Goal: Book appointment/travel/reservation

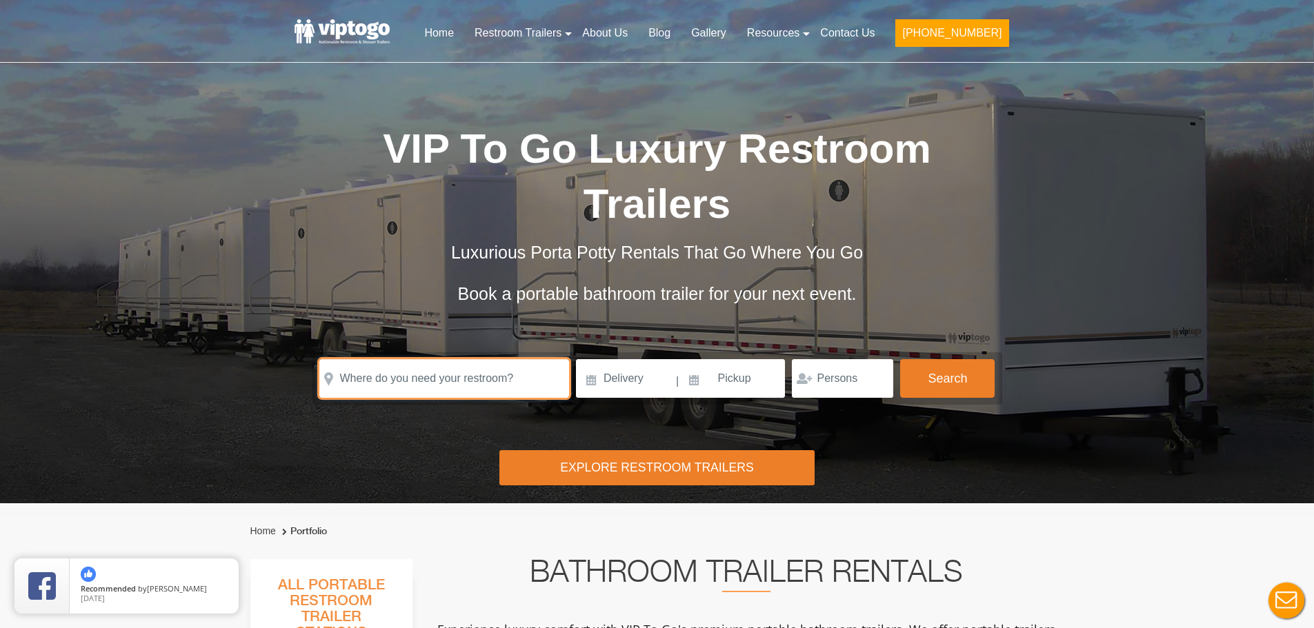
drag, startPoint x: 448, startPoint y: 378, endPoint x: 471, endPoint y: 381, distance: 23.0
click at [448, 378] on input "text" at bounding box center [444, 378] width 250 height 39
click at [525, 380] on input "text" at bounding box center [444, 378] width 250 height 39
paste input "[STREET_ADDRESS]"
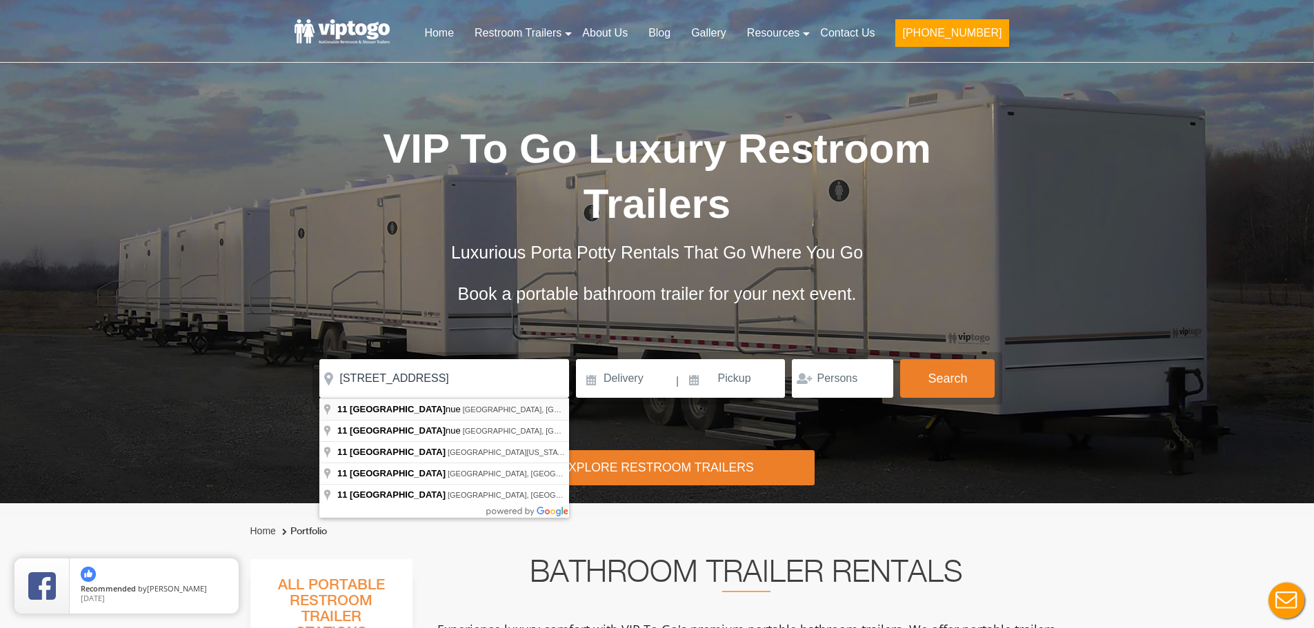
type input "[STREET_ADDRESS]"
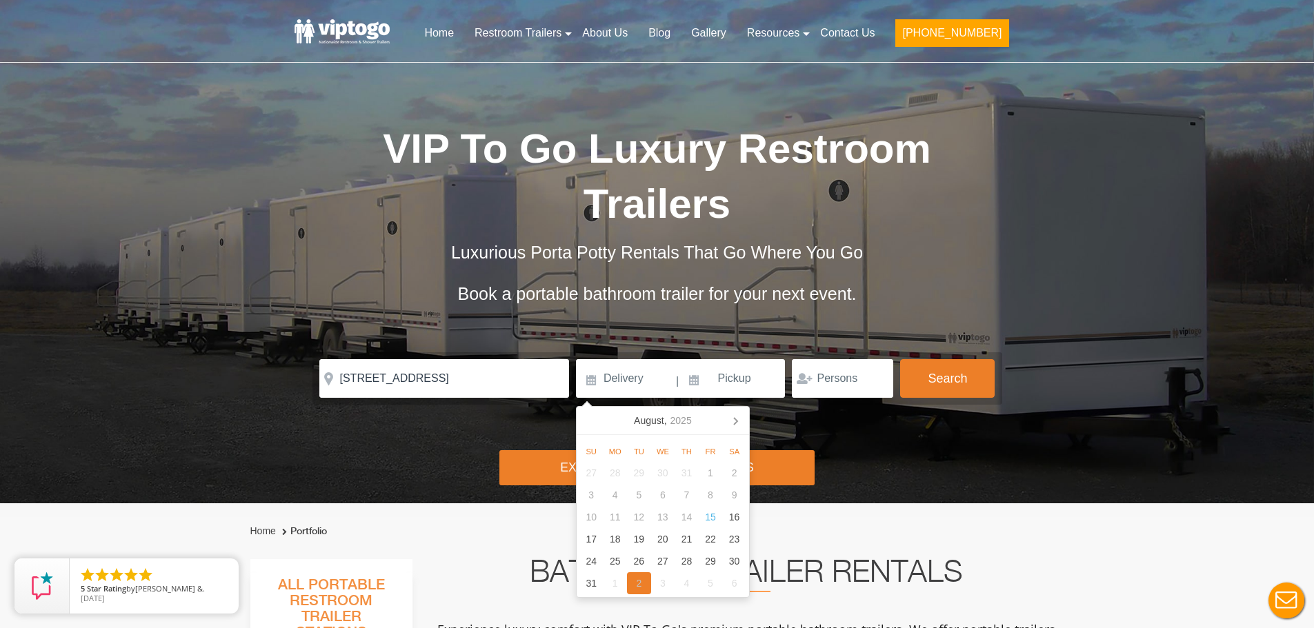
drag, startPoint x: 637, startPoint y: 585, endPoint x: 787, endPoint y: 470, distance: 188.8
click at [637, 585] on div "2" at bounding box center [639, 583] width 24 height 22
type input "[DATE]"
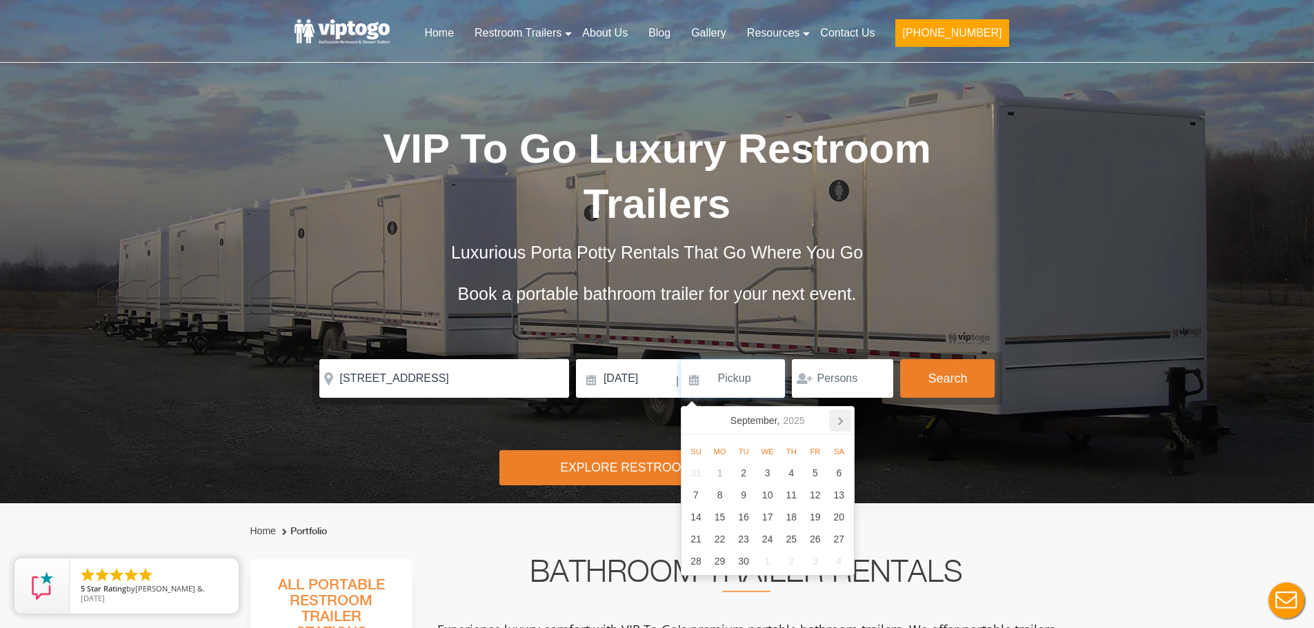
click at [842, 414] on icon at bounding box center [840, 421] width 22 height 22
click at [818, 564] on div "2" at bounding box center [815, 561] width 24 height 22
type input "[DATE]"
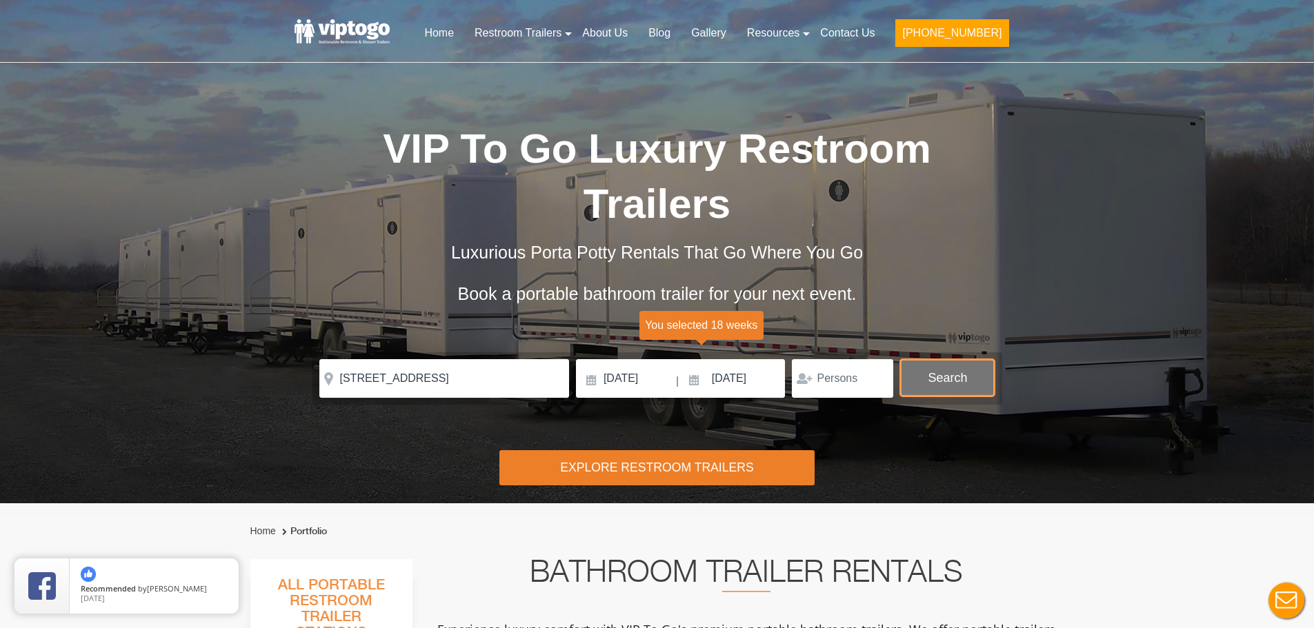
click at [954, 381] on button "Search" at bounding box center [947, 377] width 94 height 37
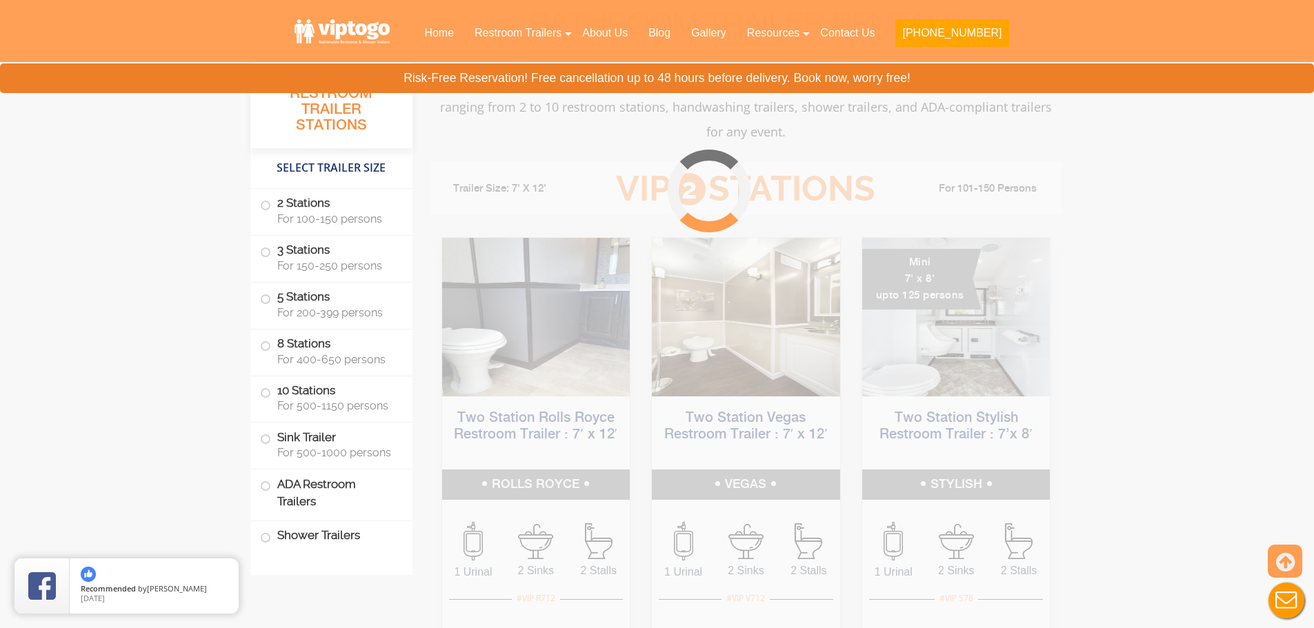
scroll to position [559, 0]
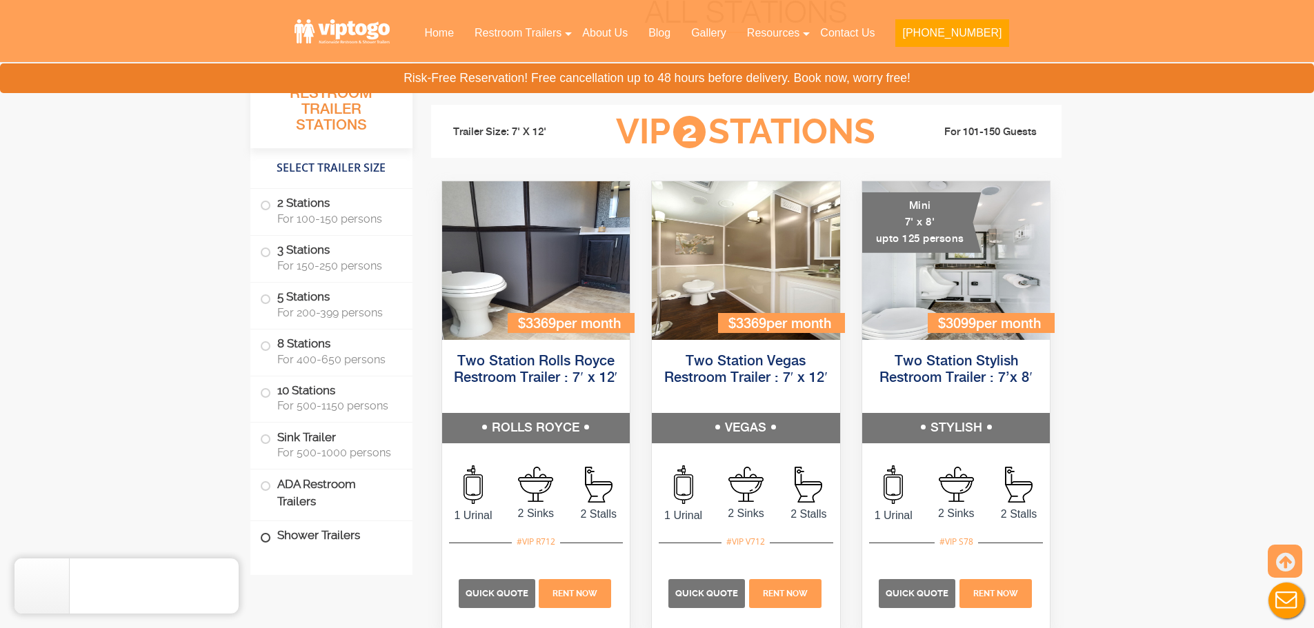
click at [330, 528] on label "Shower Trailers" at bounding box center [331, 536] width 143 height 30
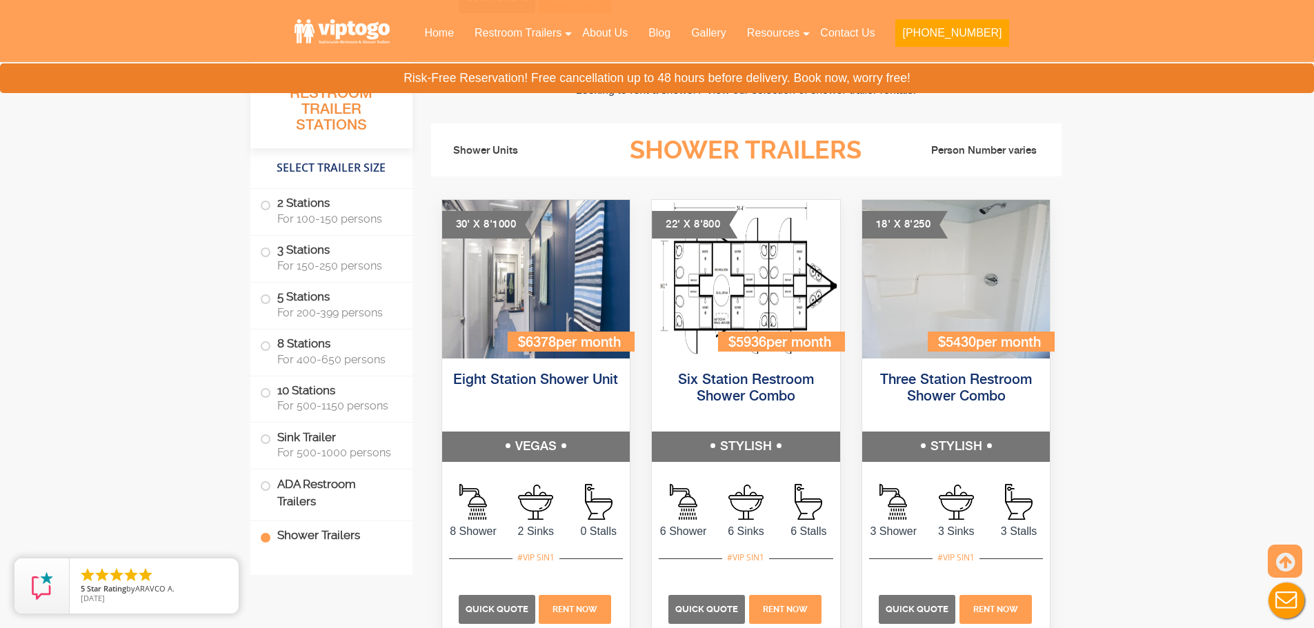
scroll to position [5827, 0]
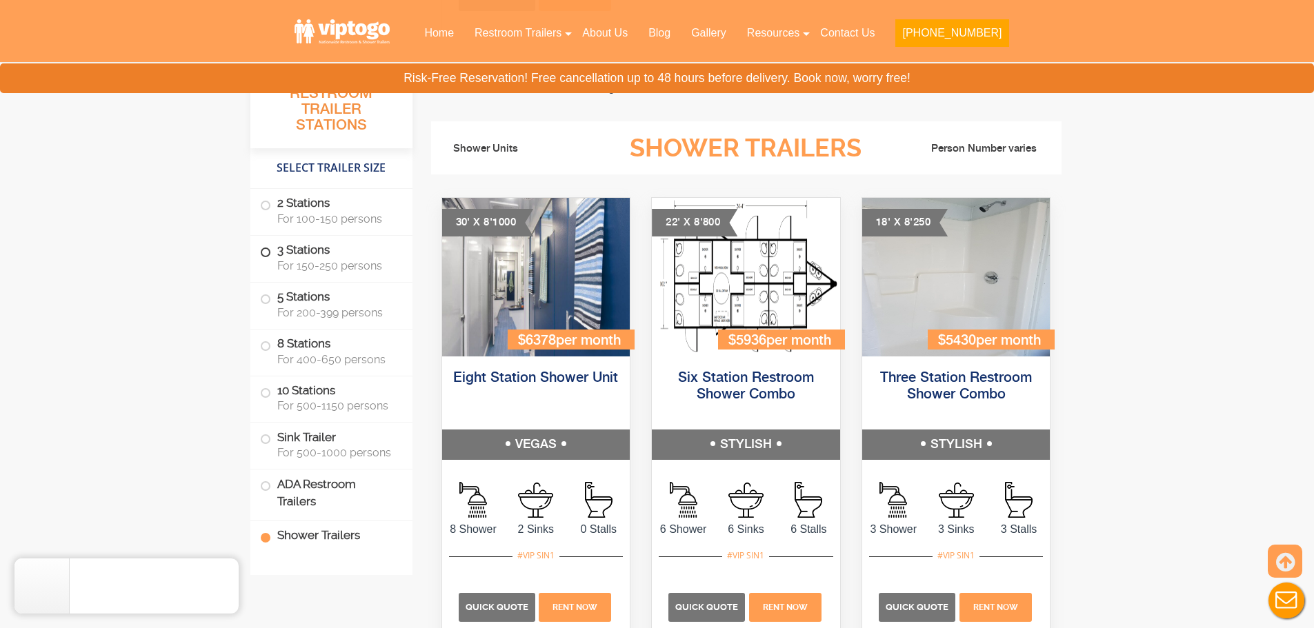
click at [308, 242] on label "3 Stations For 150-250 persons" at bounding box center [331, 257] width 143 height 43
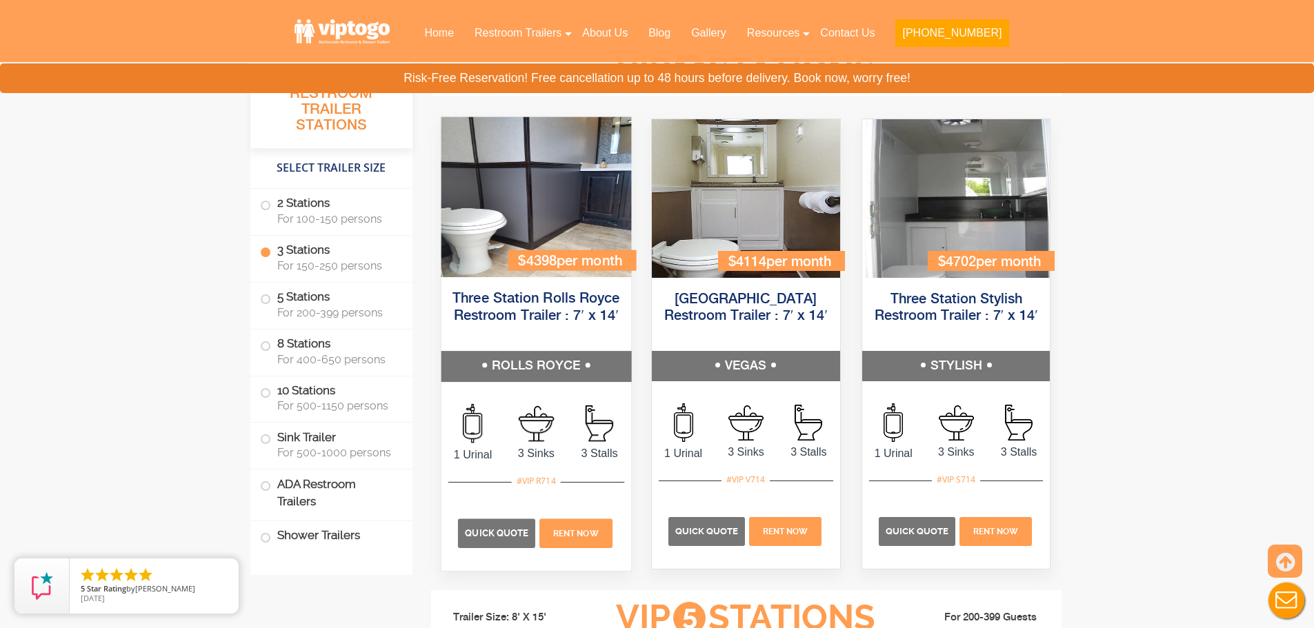
scroll to position [1519, 0]
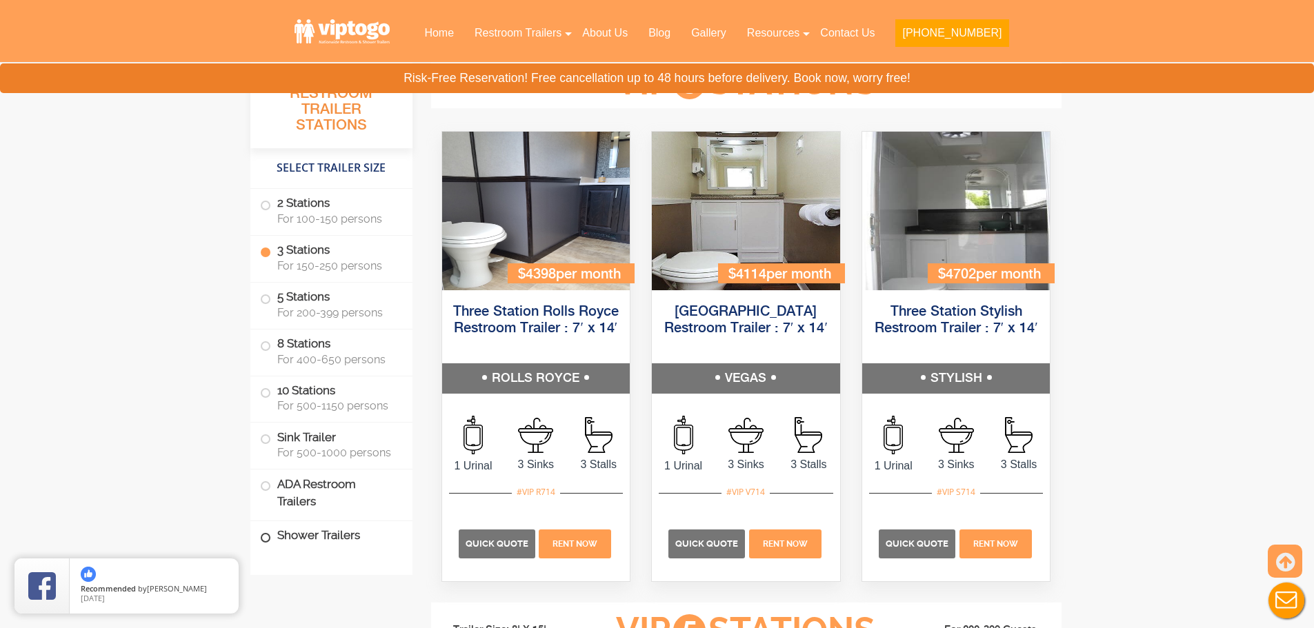
click at [341, 530] on label "Shower Trailers" at bounding box center [331, 536] width 143 height 30
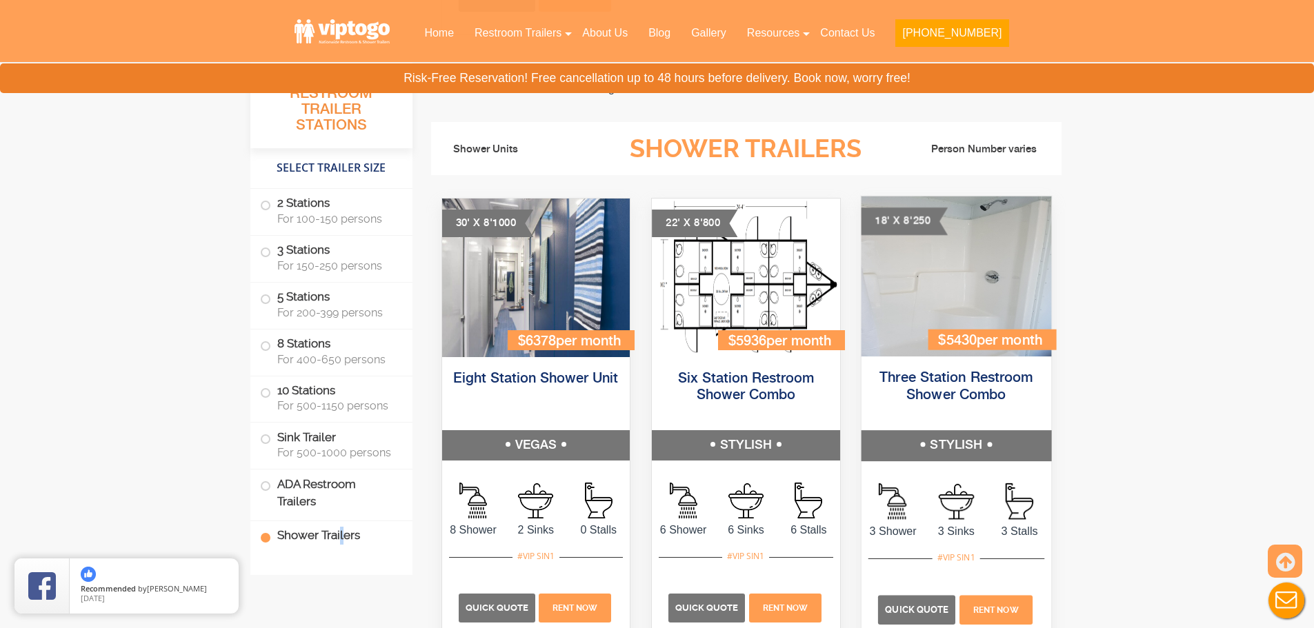
scroll to position [5827, 0]
